Goal: Information Seeking & Learning: Find specific fact

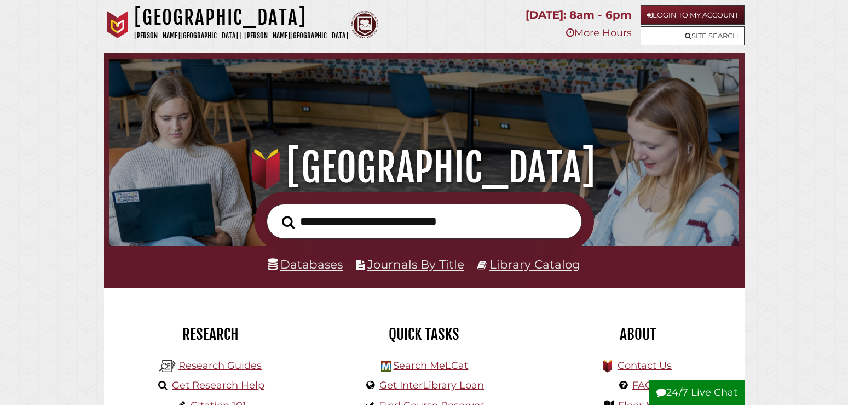
scroll to position [208, 624]
click at [497, 261] on link "Library Catalog" at bounding box center [535, 264] width 91 height 14
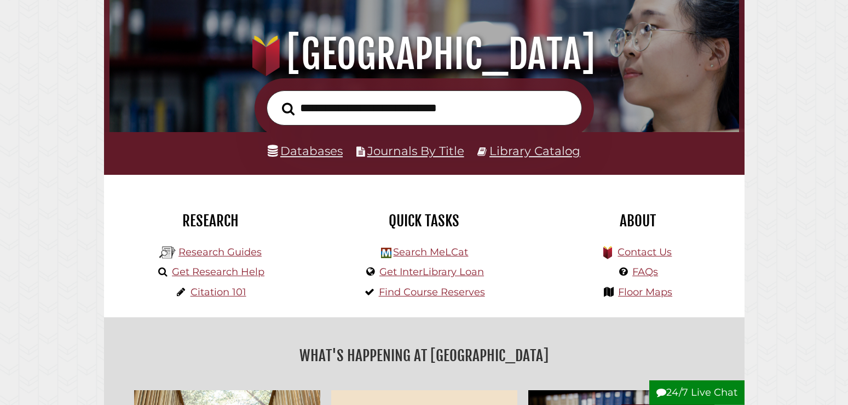
scroll to position [168, 0]
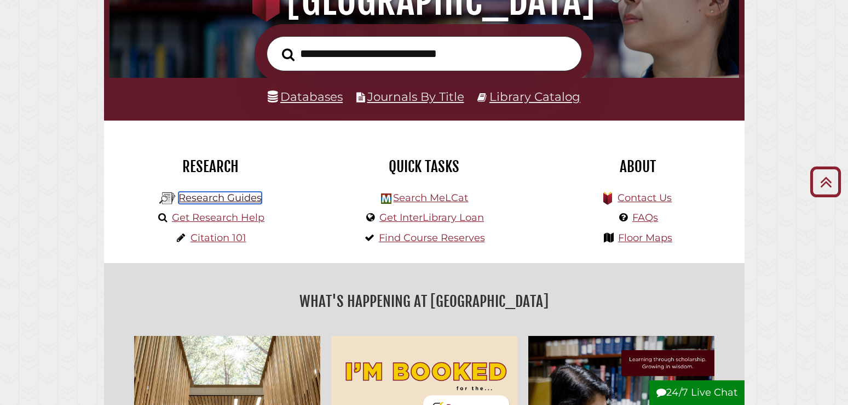
click at [249, 197] on link "Research Guides" at bounding box center [220, 198] width 83 height 12
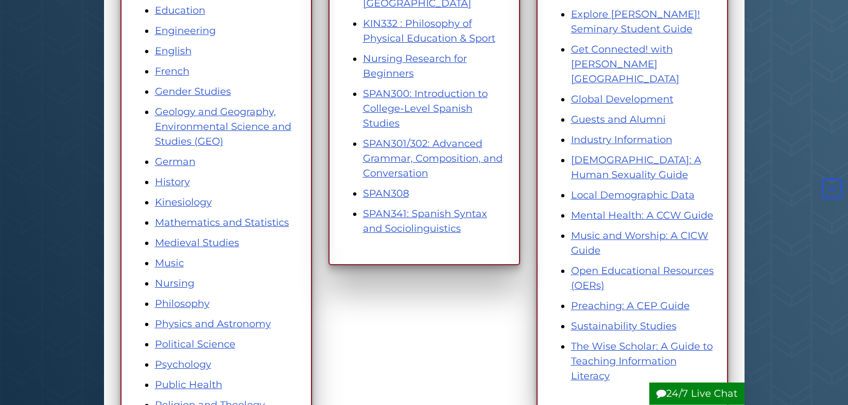
scroll to position [447, 0]
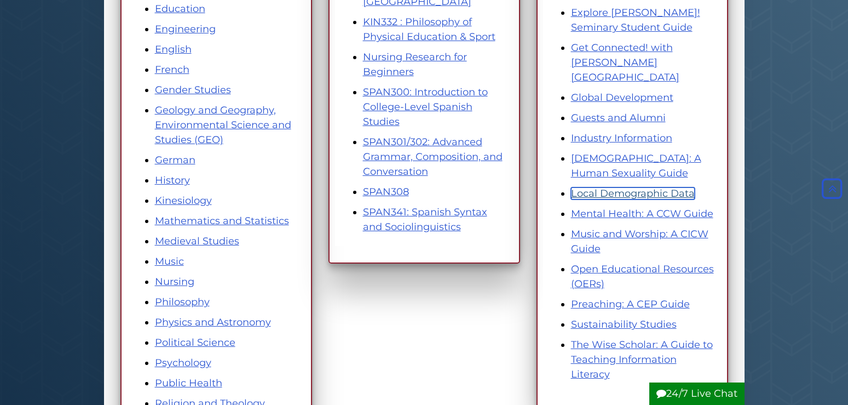
click at [607, 187] on link "Local Demographic Data" at bounding box center [633, 193] width 124 height 12
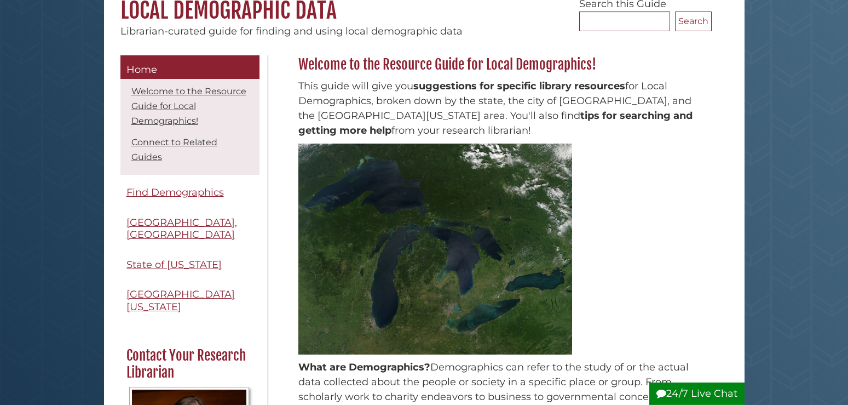
scroll to position [112, 0]
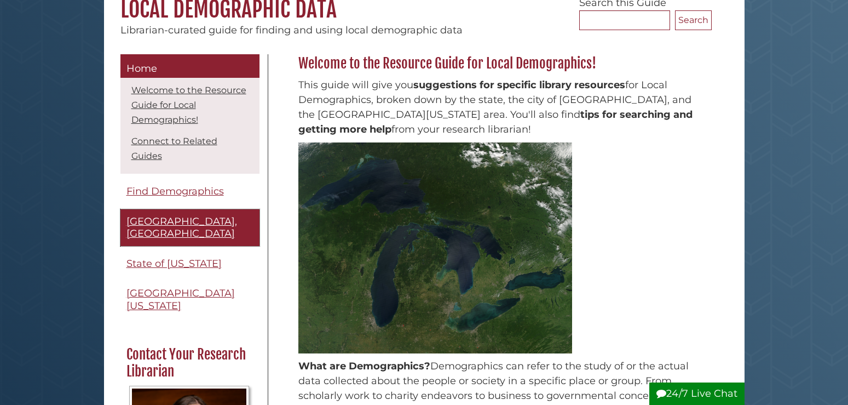
click at [194, 223] on span "[GEOGRAPHIC_DATA], [GEOGRAPHIC_DATA]" at bounding box center [182, 227] width 111 height 25
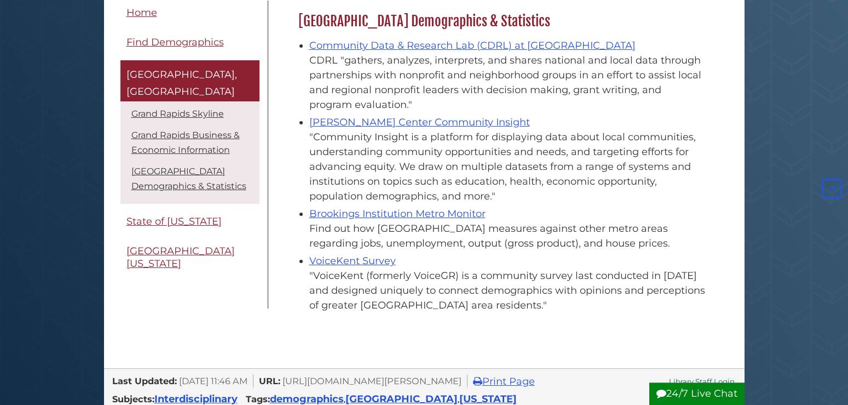
scroll to position [503, 0]
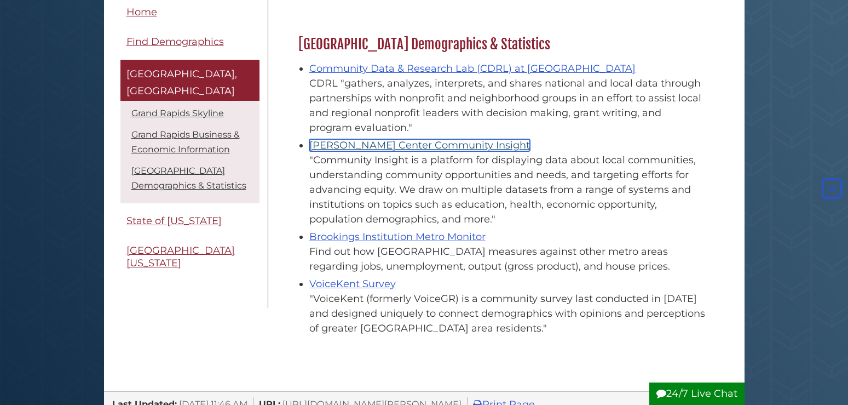
click at [414, 148] on link "[PERSON_NAME] Center Community Insight" at bounding box center [419, 145] width 221 height 12
